Goal: Contribute content

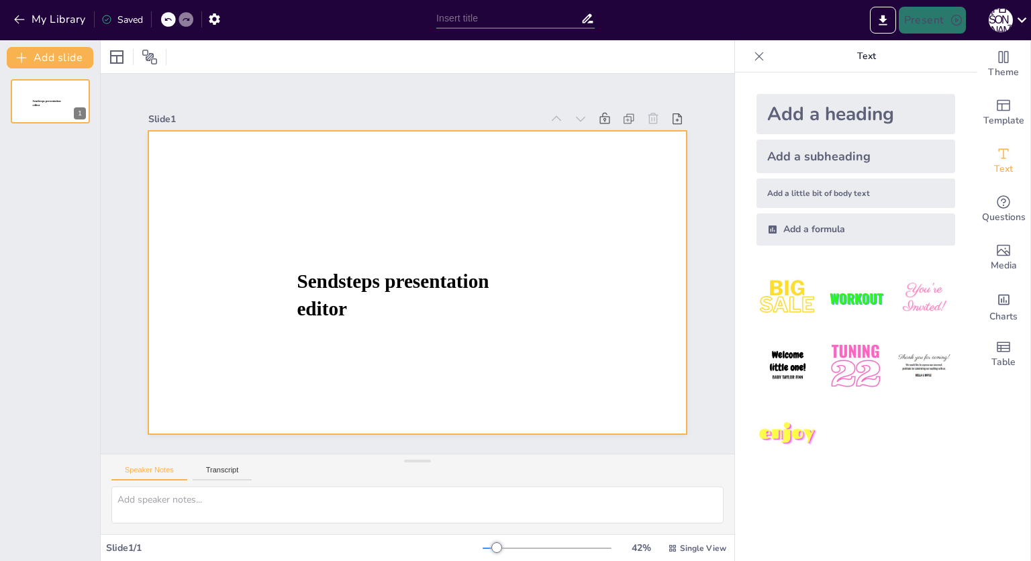
type input "New Sendsteps"
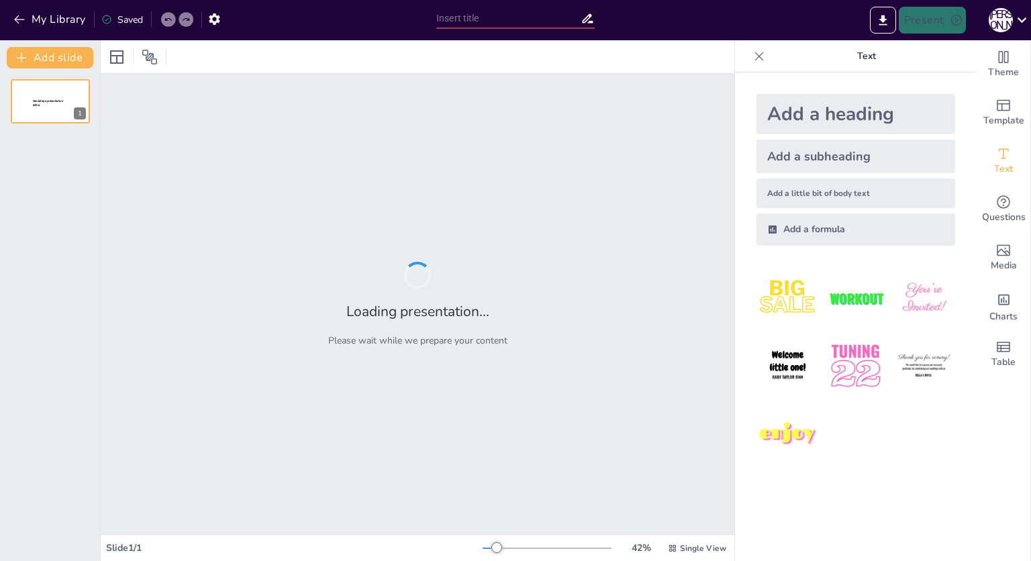
type input "Речевая и деловая коммуникация в [GEOGRAPHIC_DATA]"
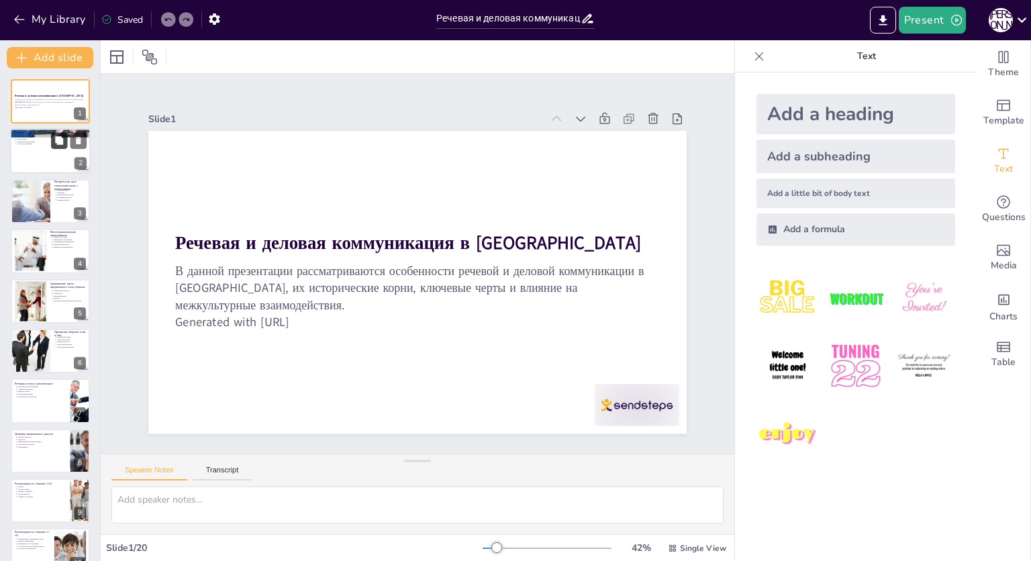
click at [53, 140] on button at bounding box center [59, 141] width 16 height 16
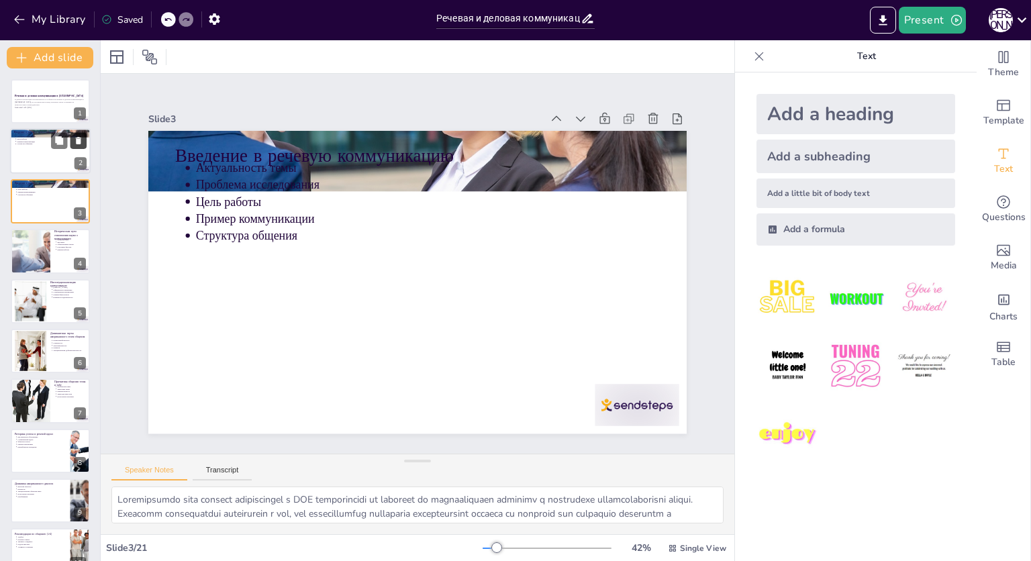
click at [78, 140] on icon at bounding box center [78, 141] width 5 height 7
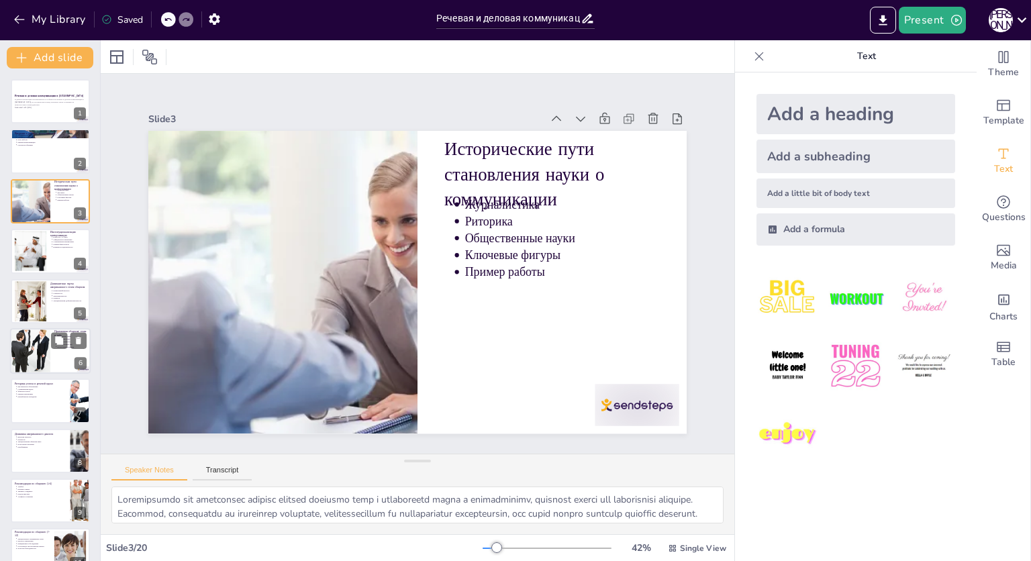
click at [43, 349] on div at bounding box center [30, 351] width 40 height 60
type textarea "Безопасные темы, такие как работа и спорт, способствуют легкому общению и устан…"
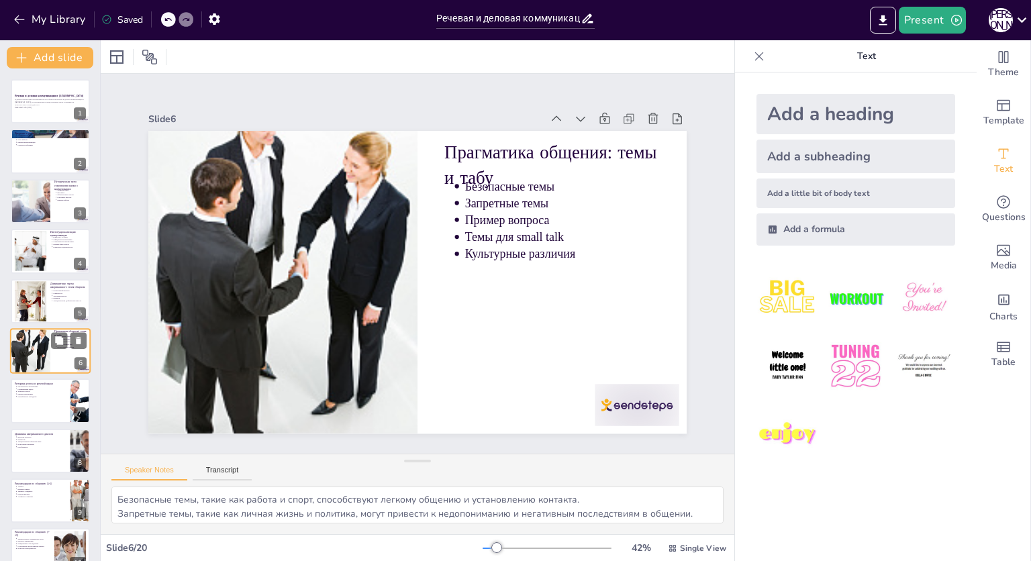
scroll to position [36, 0]
